Goal: Task Accomplishment & Management: Complete application form

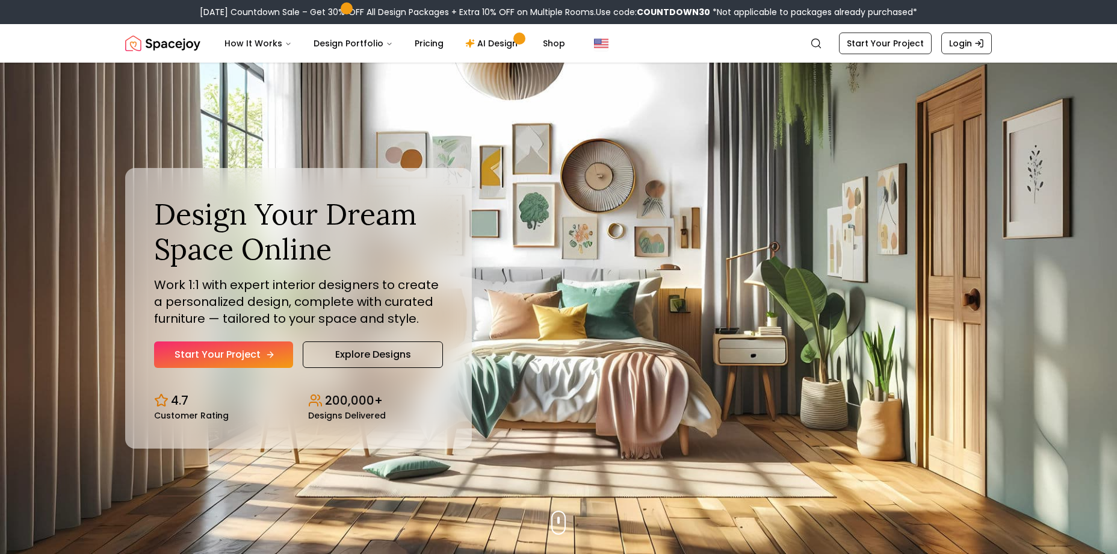
click at [270, 353] on icon "Hero section" at bounding box center [270, 355] width 10 height 10
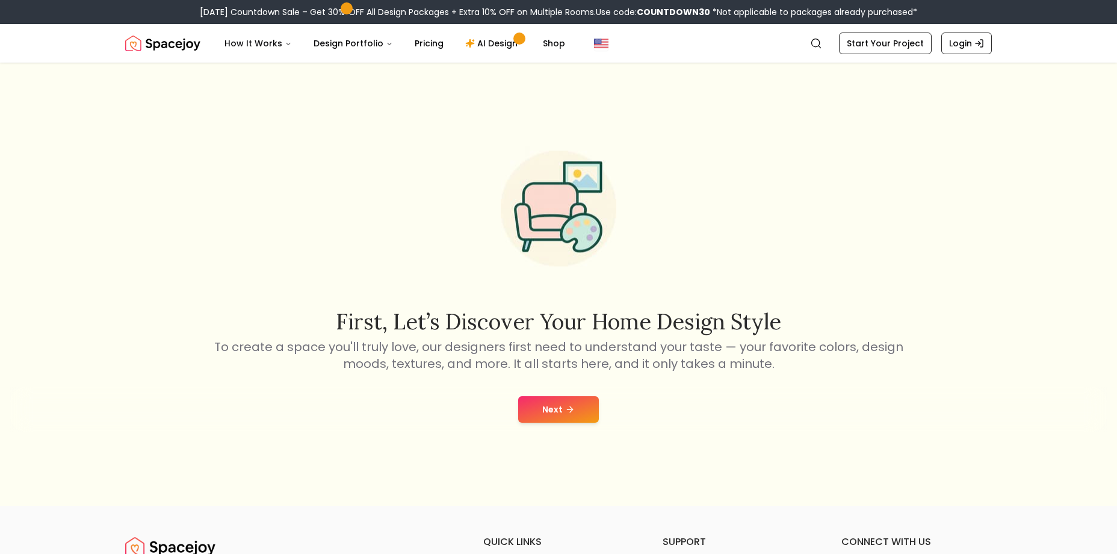
click at [575, 411] on button "Next" at bounding box center [558, 409] width 81 height 26
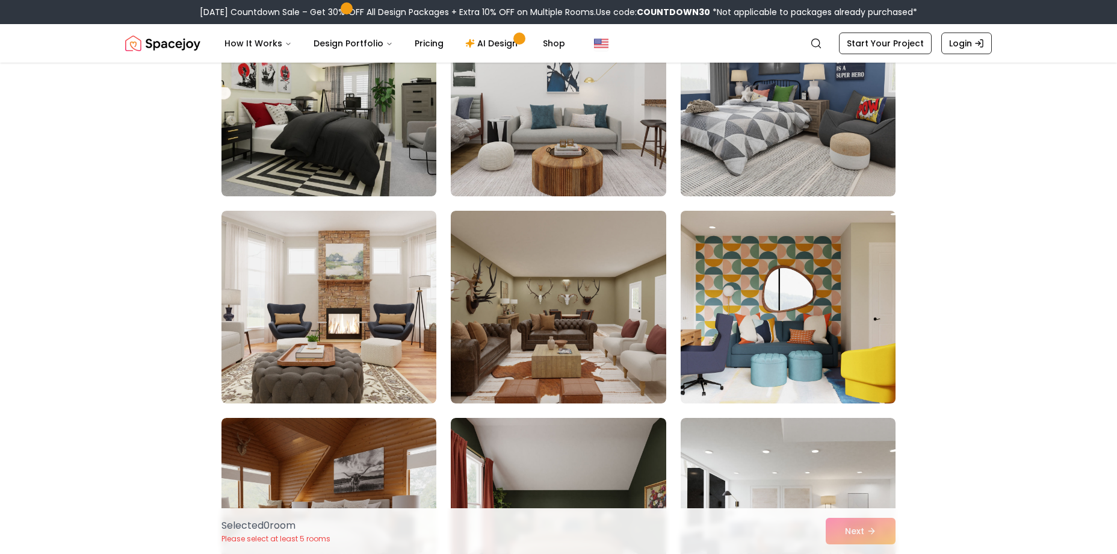
scroll to position [2407, 0]
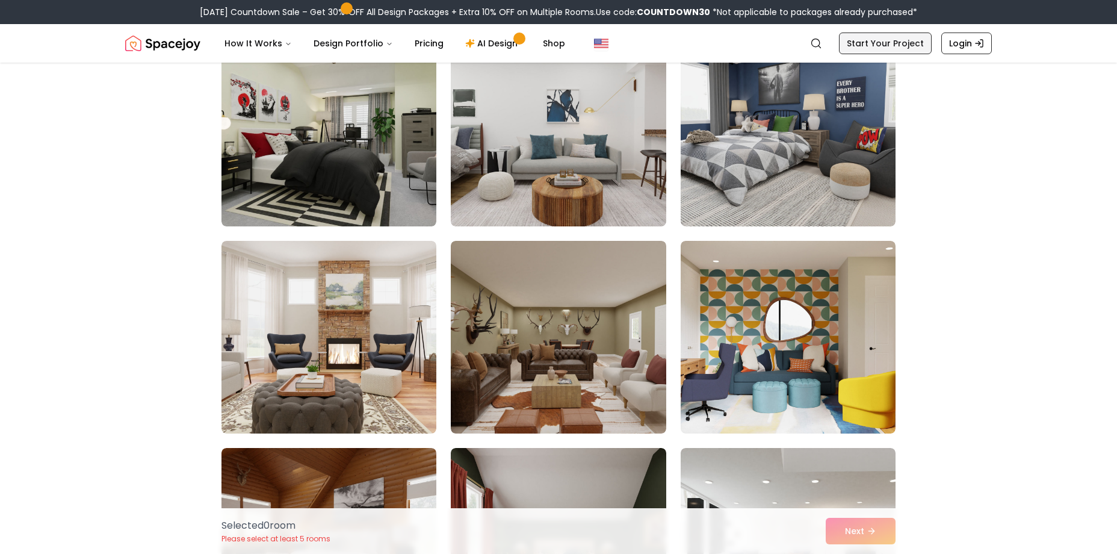
click at [897, 48] on link "Start Your Project" at bounding box center [885, 43] width 93 height 22
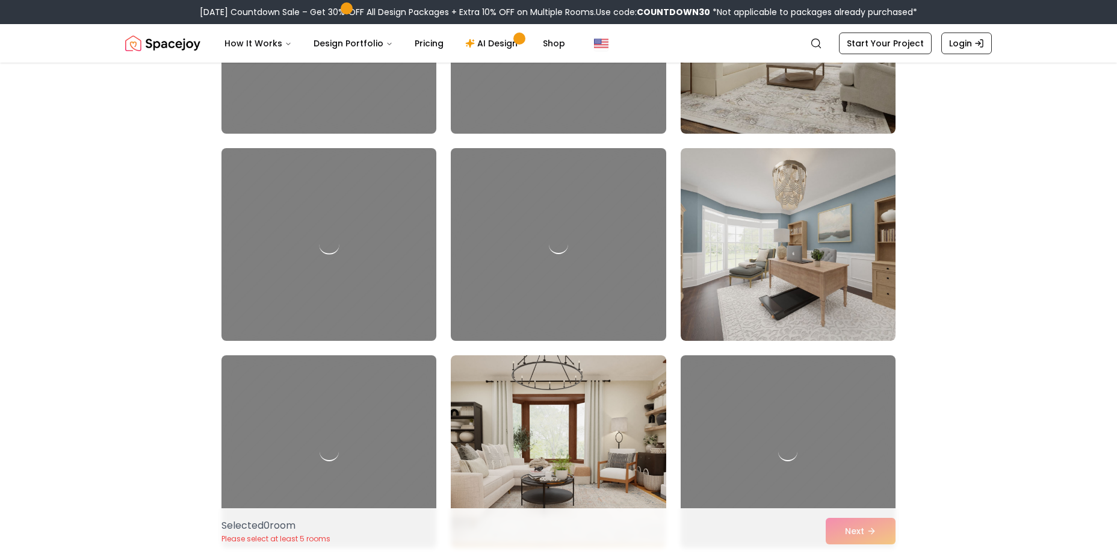
scroll to position [945, 0]
